Goal: Task Accomplishment & Management: Use online tool/utility

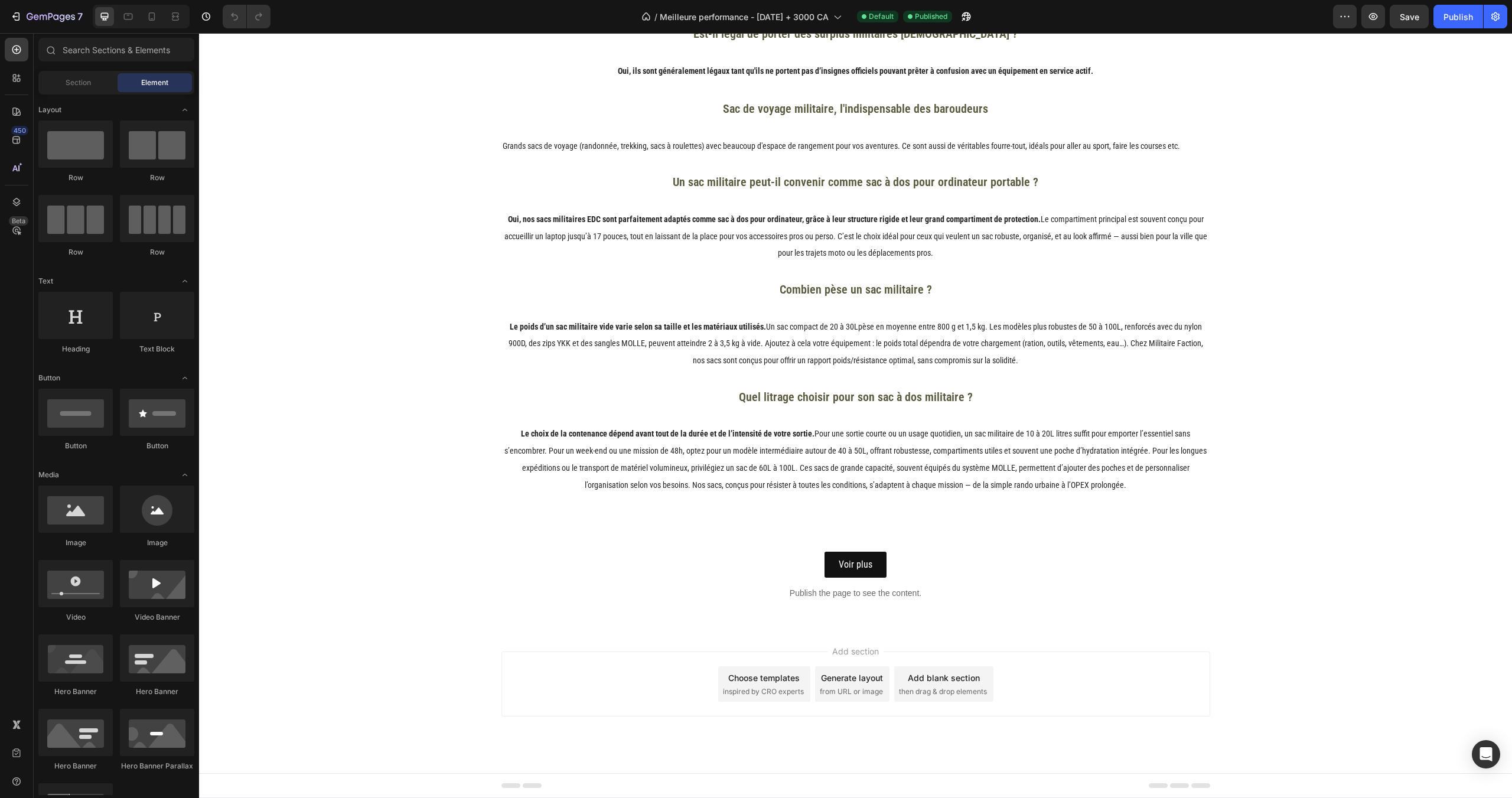
scroll to position [2625, 0]
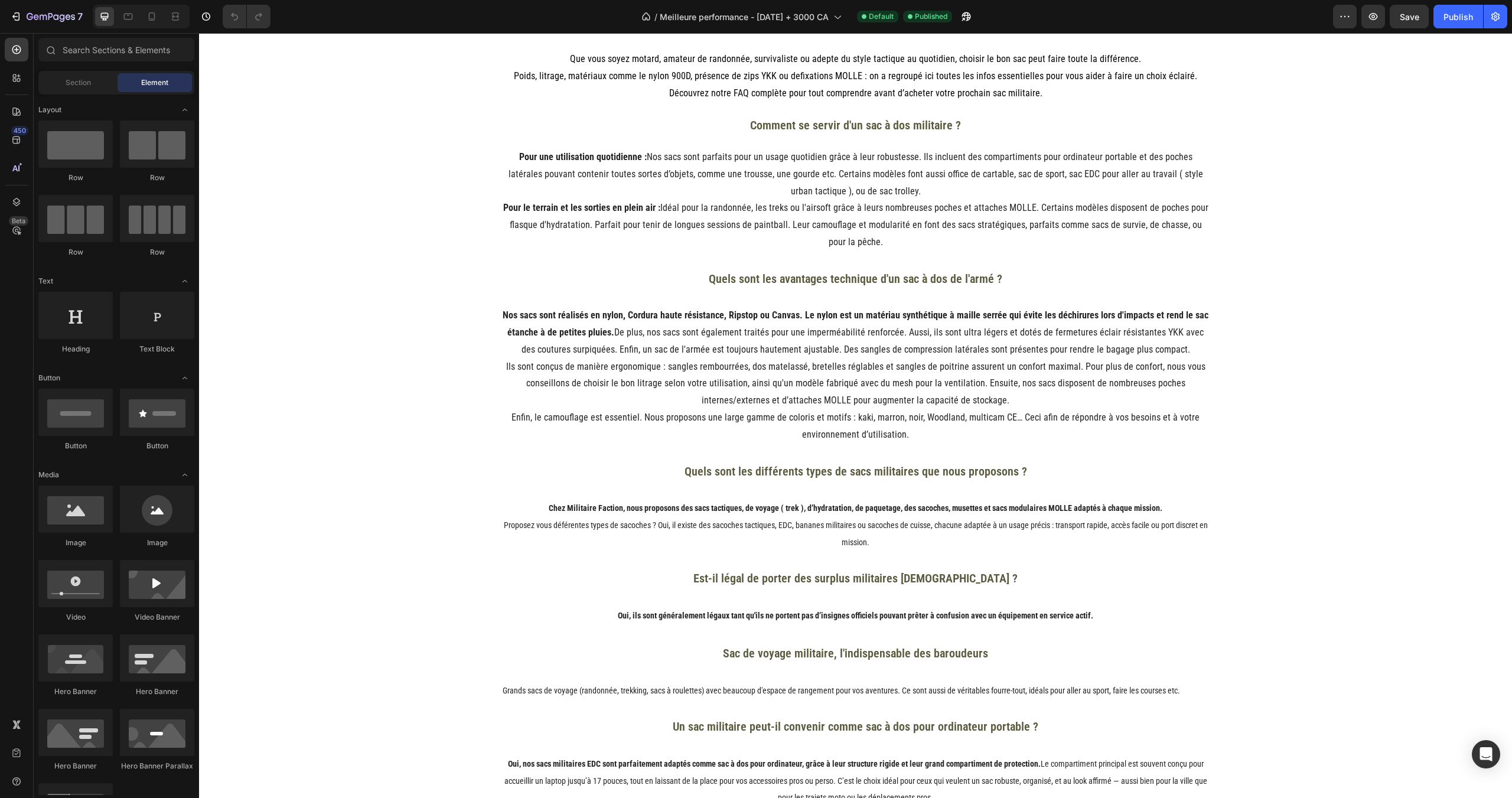
scroll to position [1772, 0]
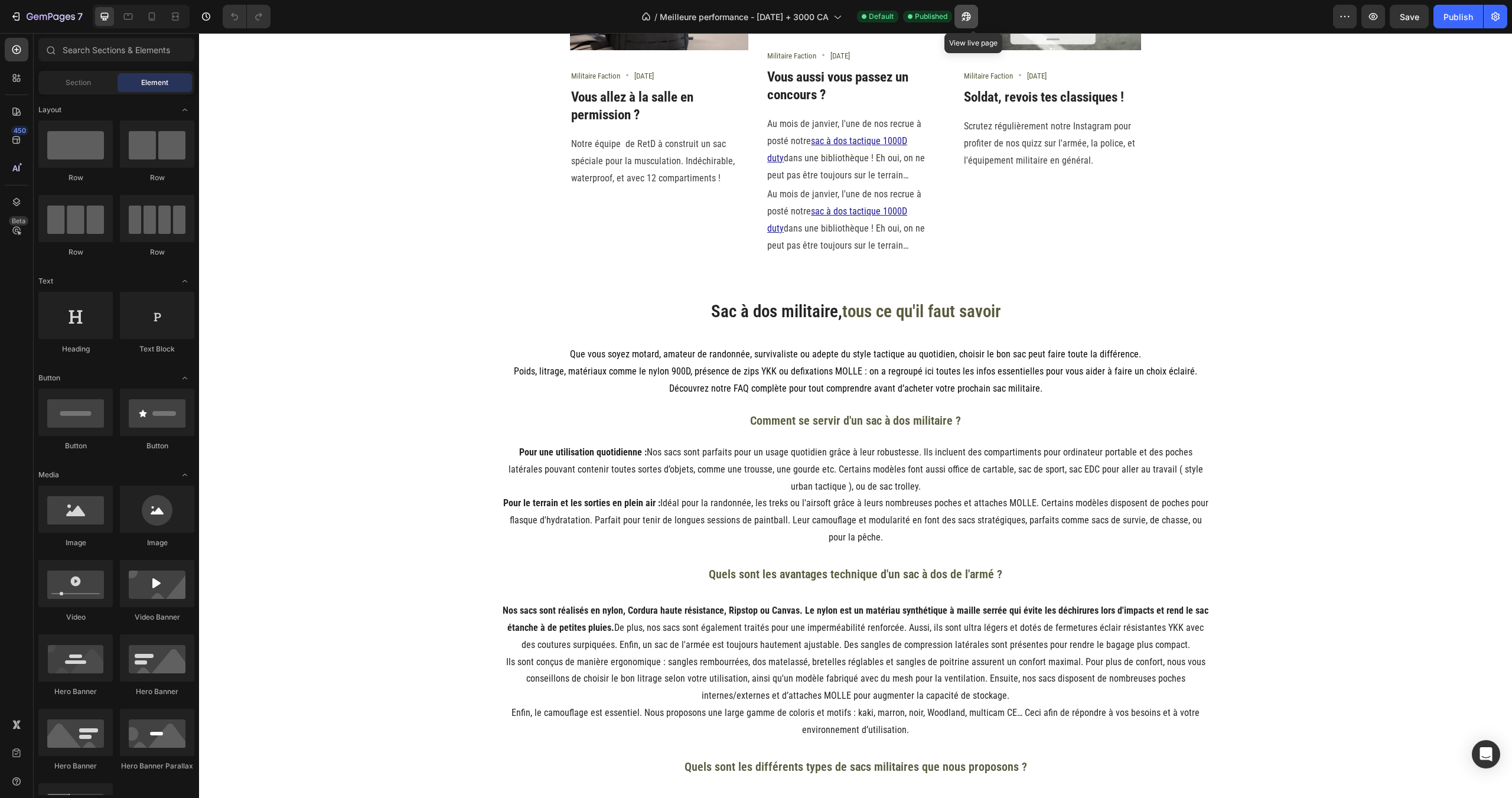
click at [972, 21] on icon "button" at bounding box center [966, 16] width 12 height 12
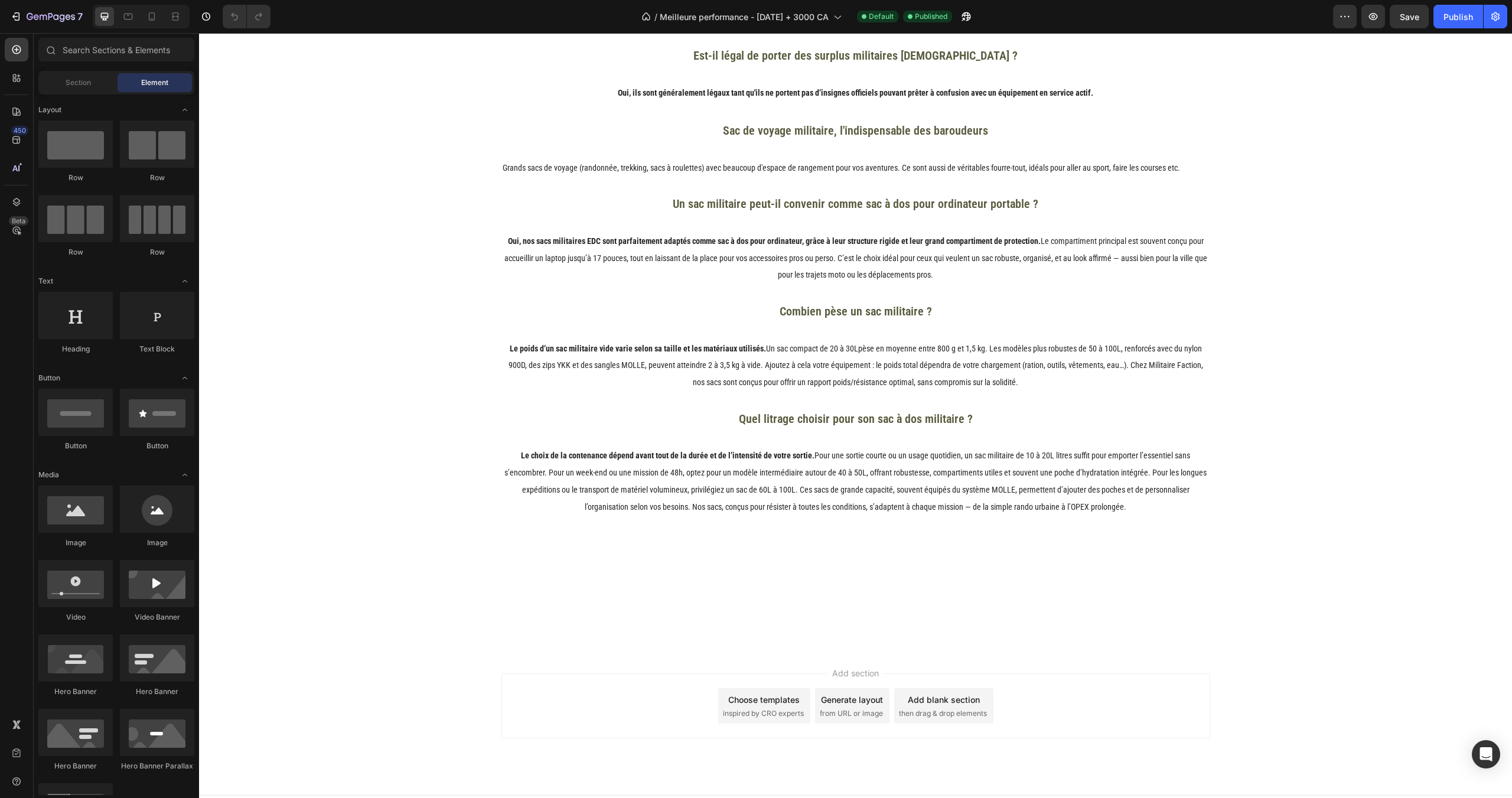
scroll to position [2625, 0]
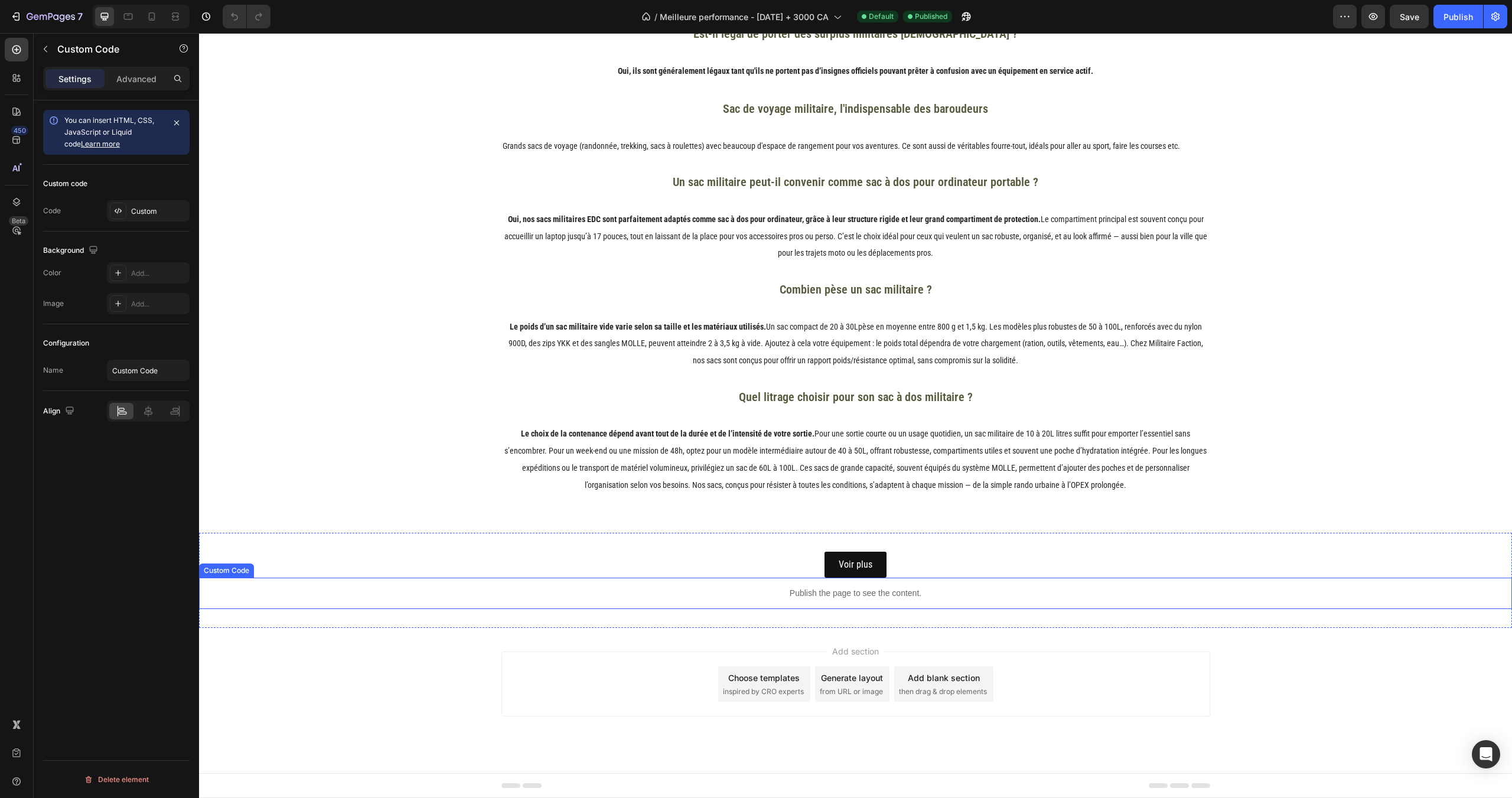
click at [776, 599] on p "Publish the page to see the content." at bounding box center [855, 594] width 1313 height 12
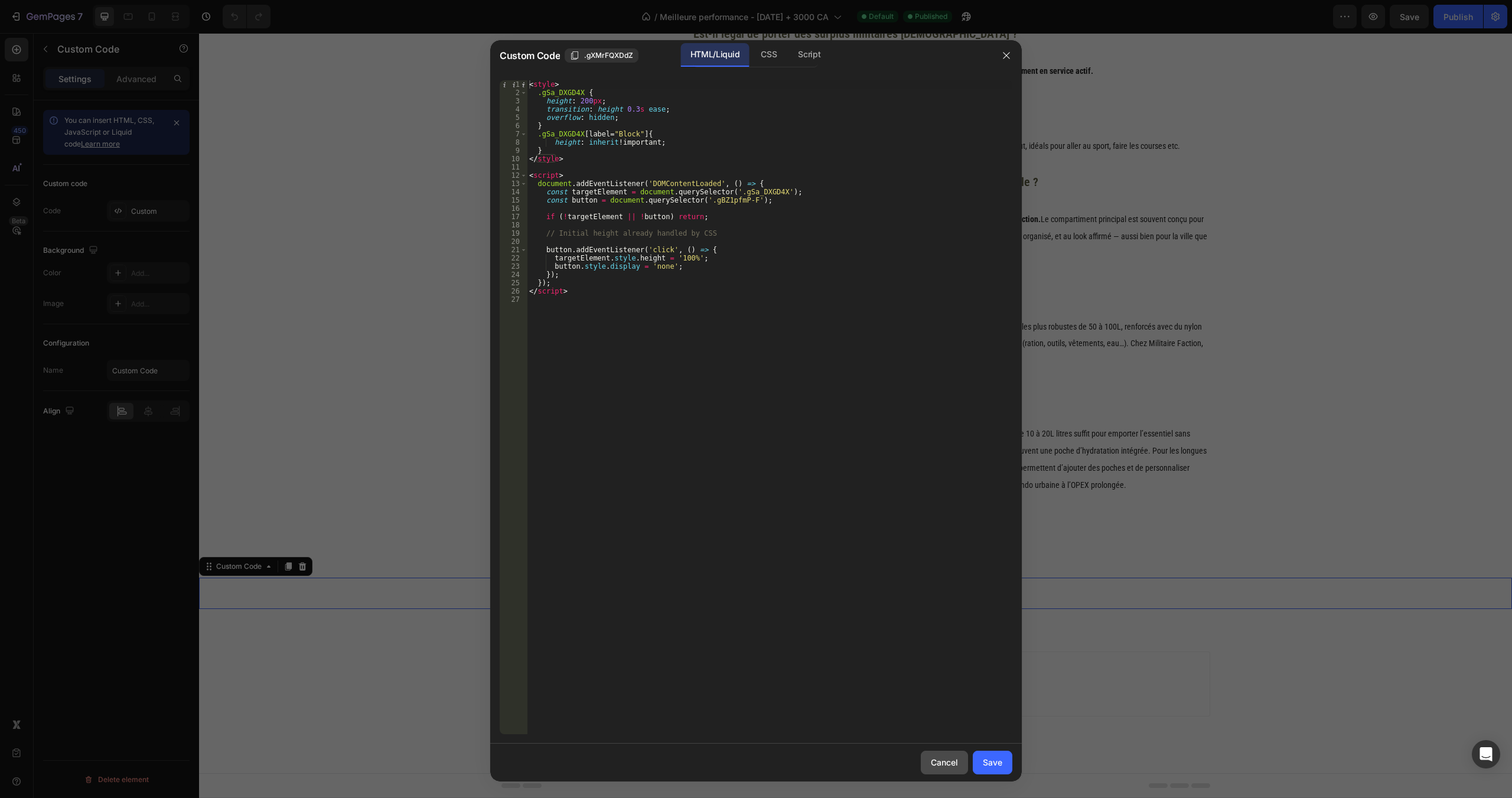
click at [951, 754] on button "Cancel" at bounding box center [944, 763] width 47 height 24
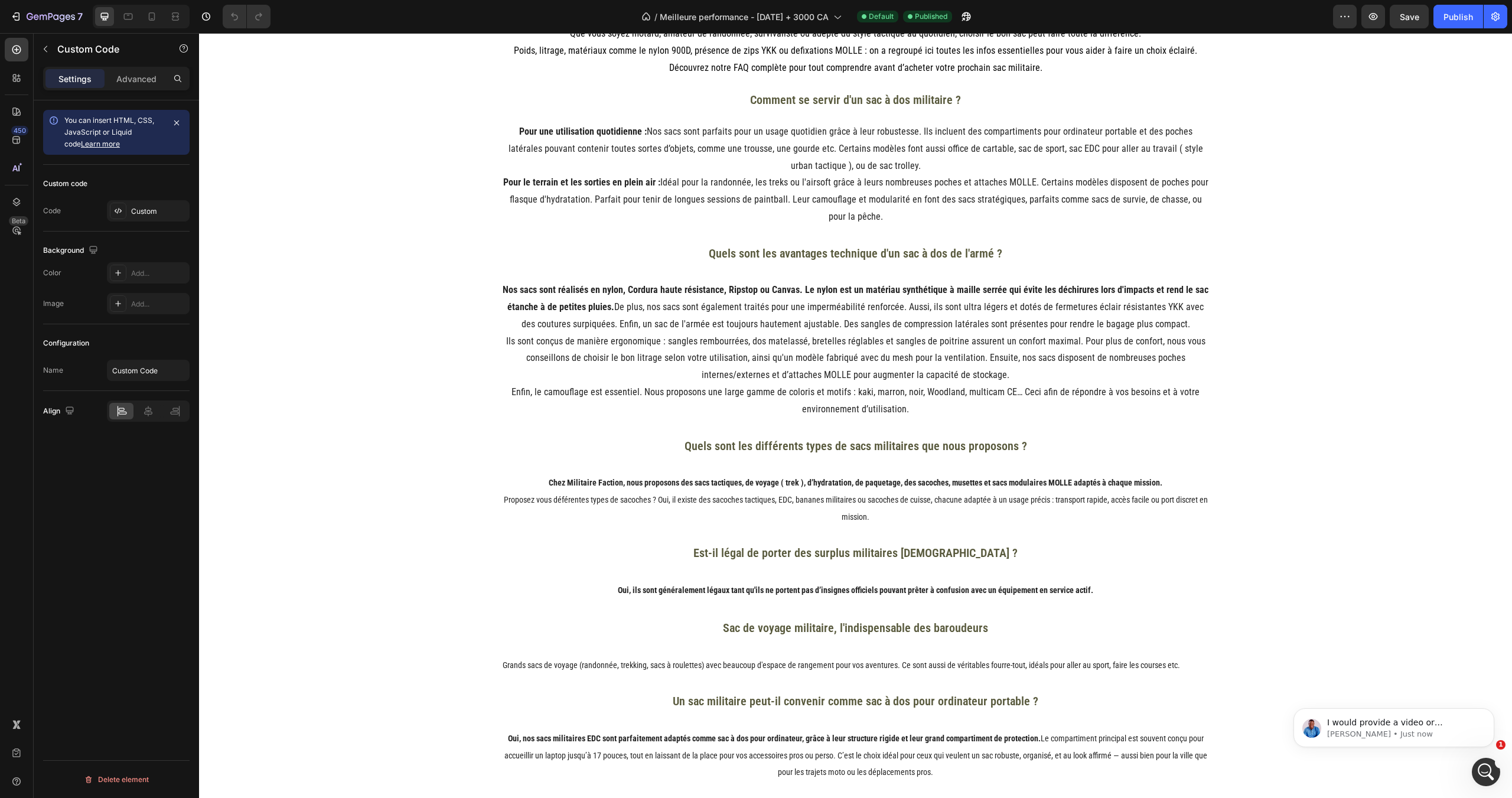
scroll to position [0, 0]
